Goal: Navigation & Orientation: Find specific page/section

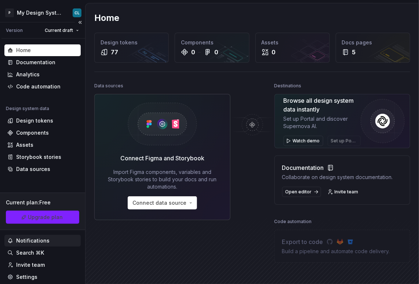
scroll to position [48, 0]
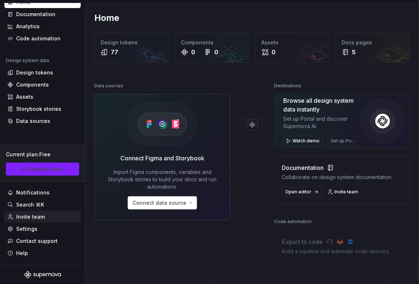
click at [33, 213] on div "Invite team" at bounding box center [30, 216] width 29 height 7
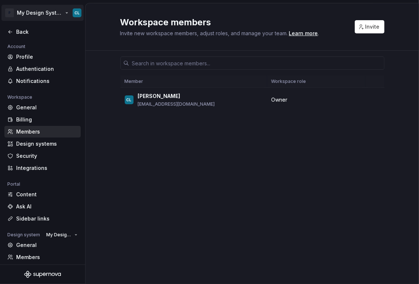
click at [62, 12] on html "P My Design System CL Back Account Profile Authentication Notifications Workspa…" at bounding box center [209, 142] width 419 height 284
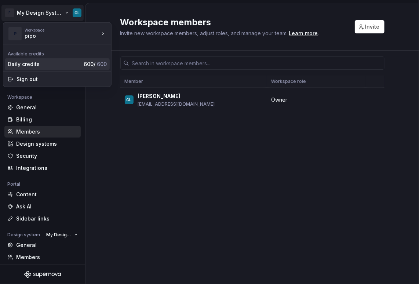
click at [32, 64] on div "Daily credits" at bounding box center [44, 64] width 73 height 7
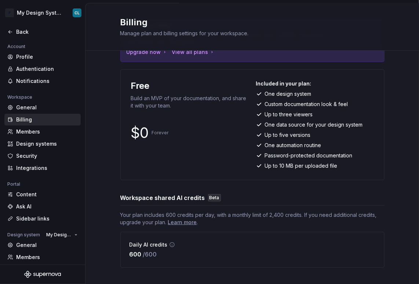
scroll to position [59, 0]
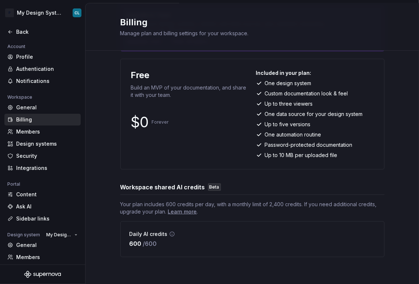
click at [169, 233] on icon at bounding box center [172, 234] width 6 height 6
click at [169, 234] on icon at bounding box center [172, 234] width 6 height 6
click at [190, 213] on div "Learn more" at bounding box center [182, 211] width 29 height 7
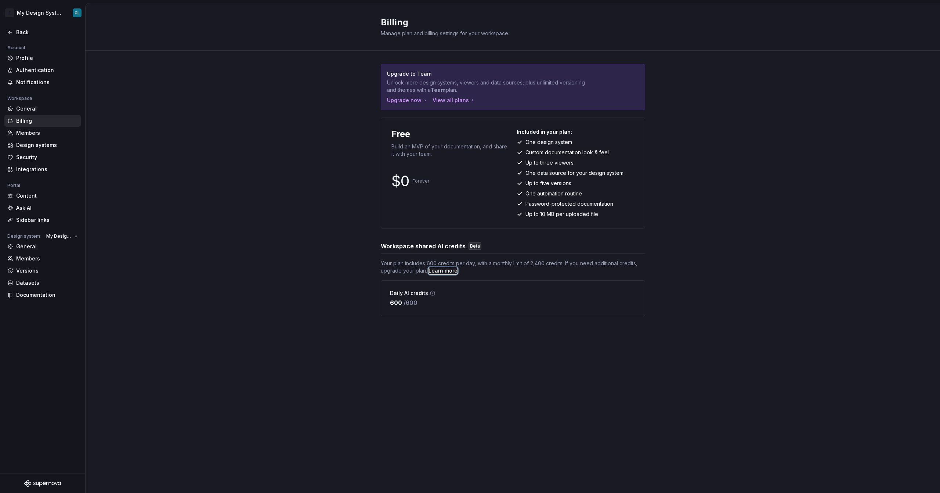
scroll to position [0, 0]
click at [44, 283] on div "Datasets" at bounding box center [47, 282] width 62 height 7
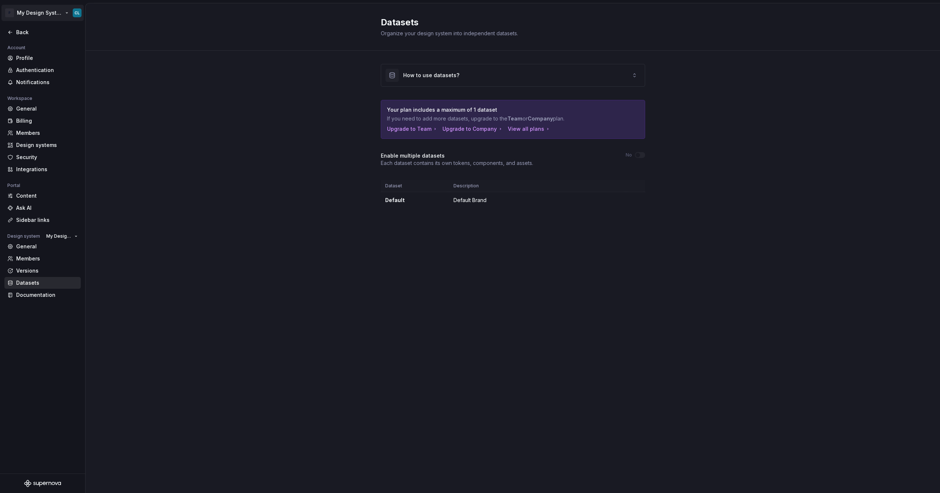
click at [65, 15] on html "P My Design System CL Back Account Profile Authentication Notifications Workspa…" at bounding box center [470, 246] width 940 height 493
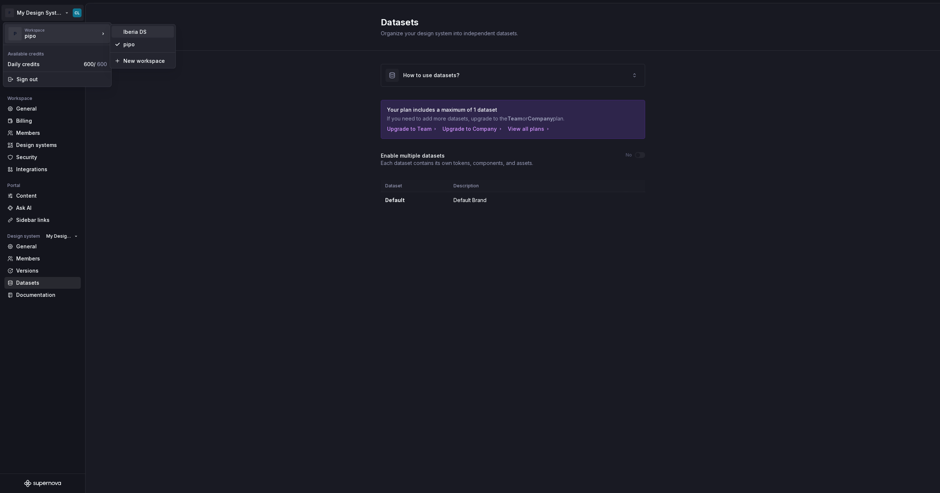
click at [128, 33] on div "Iberia DS" at bounding box center [147, 31] width 48 height 7
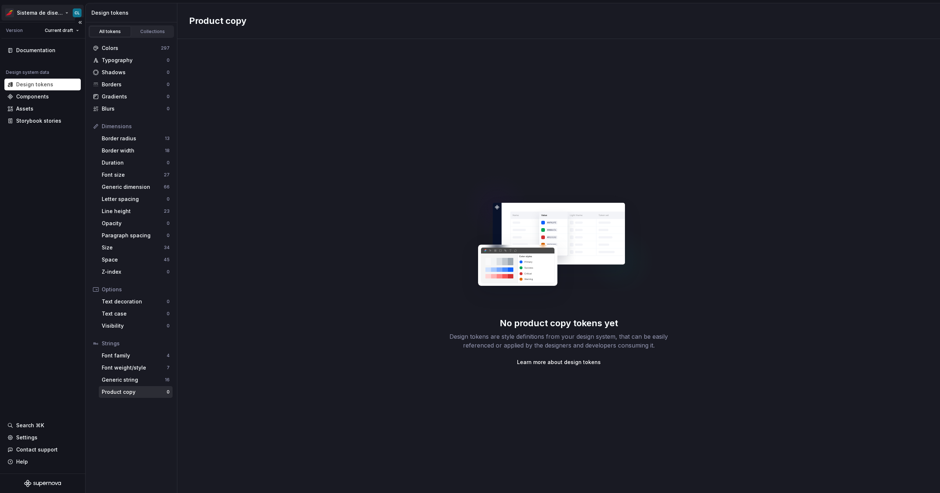
click at [78, 12] on html "Sistema de diseño Iberia CL Version Current draft Documentation Design system d…" at bounding box center [470, 246] width 940 height 493
click at [41, 79] on div "Account" at bounding box center [62, 80] width 90 height 7
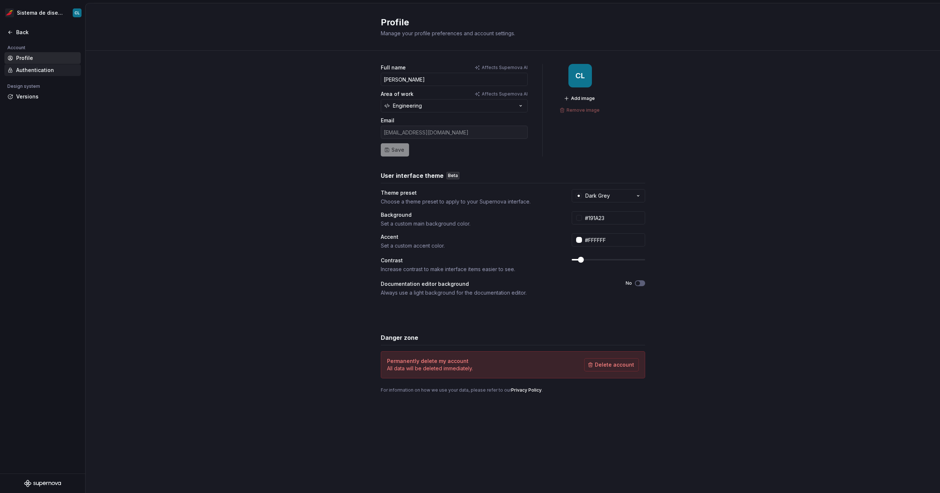
click at [55, 72] on div "Authentication" at bounding box center [47, 69] width 62 height 7
